Goal: Navigation & Orientation: Go to known website

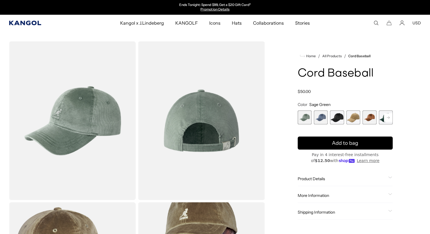
click at [23, 21] on icon "Kangol" at bounding box center [25, 23] width 33 height 5
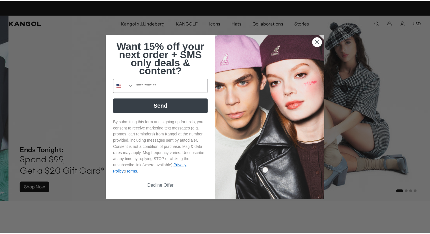
scroll to position [0, 117]
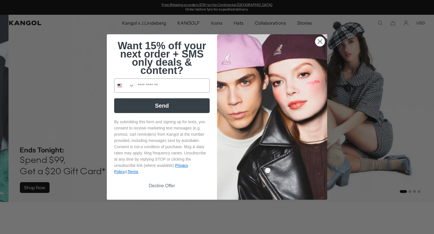
click at [316, 40] on circle "Close dialog" at bounding box center [320, 41] width 9 height 9
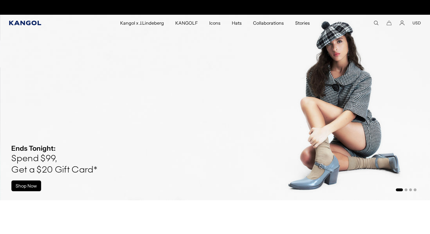
click at [26, 22] on icon "Kangol" at bounding box center [25, 23] width 33 height 5
